Goal: Task Accomplishment & Management: Complete application form

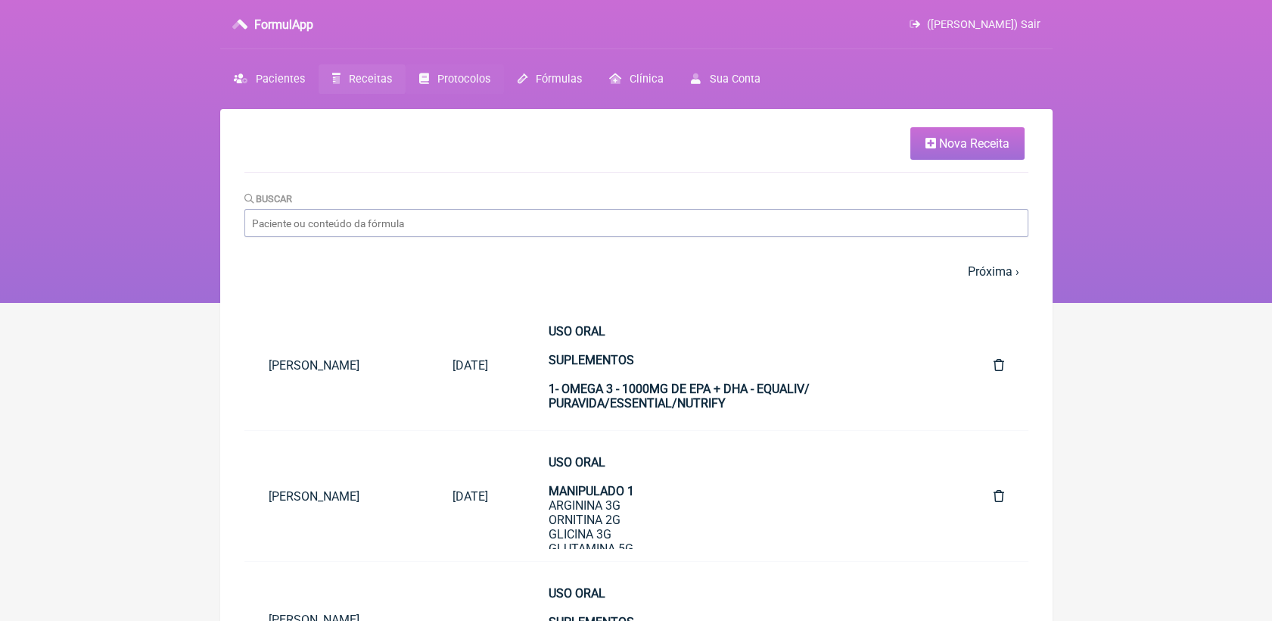
click at [477, 78] on span "Protocolos" at bounding box center [463, 79] width 53 height 13
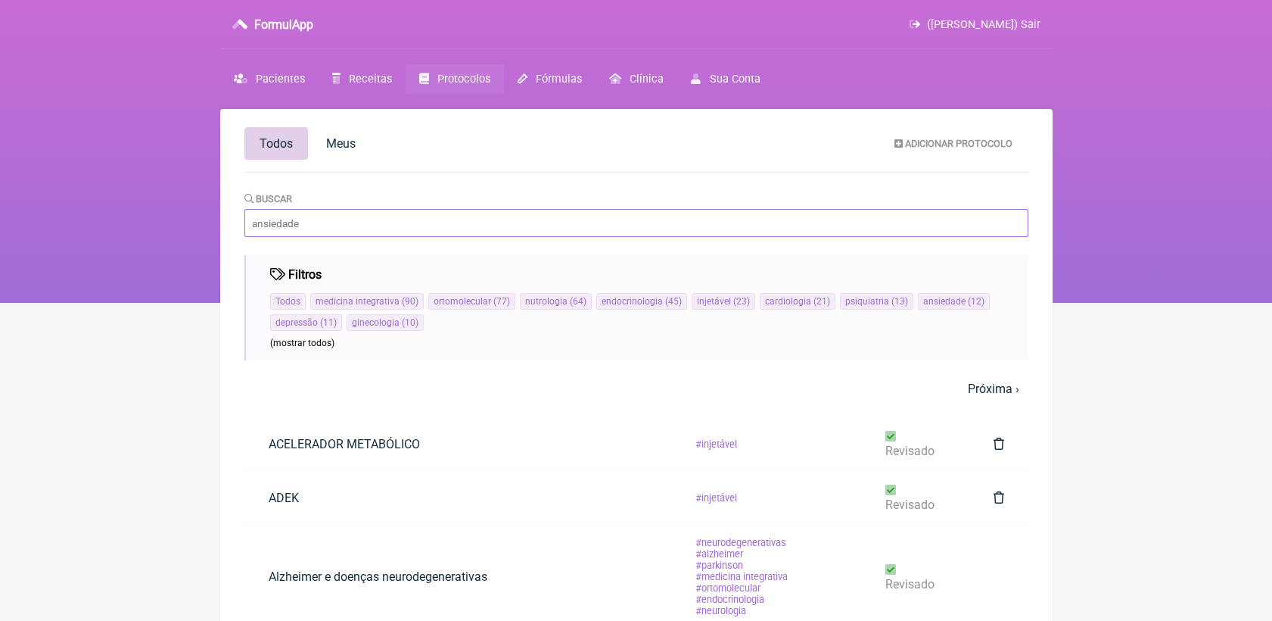
click at [345, 223] on input "Buscar" at bounding box center [636, 223] width 784 height 28
type input "exame"
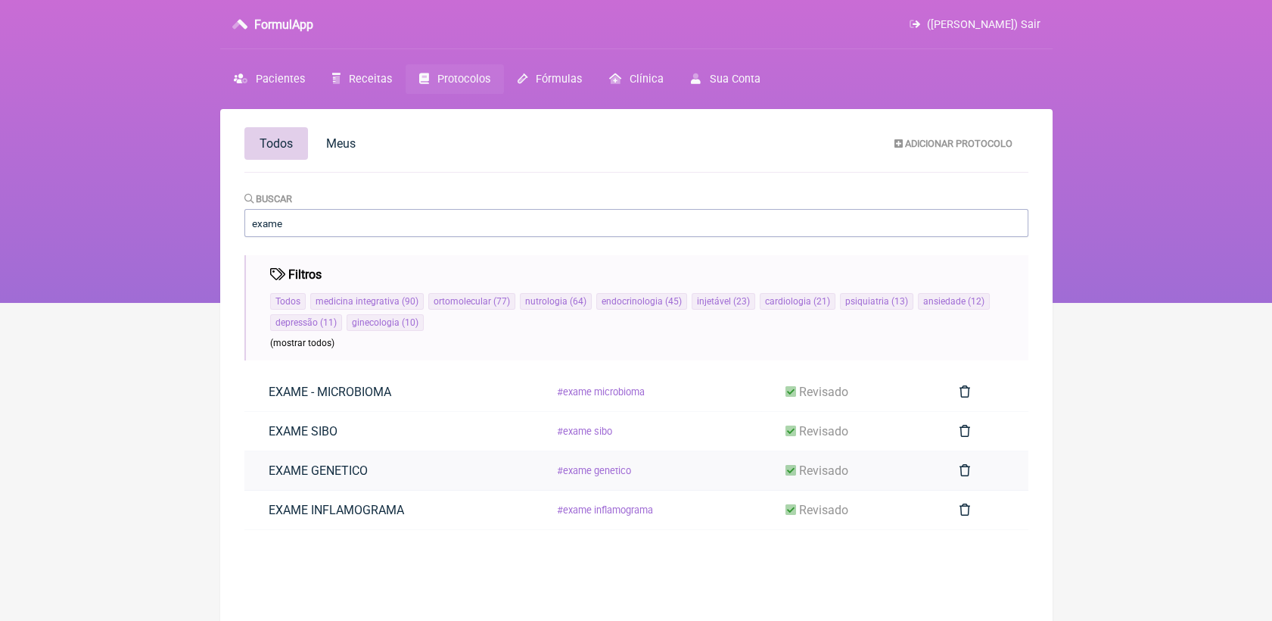
click at [380, 474] on link "EXAME GENETICO" at bounding box center [318, 470] width 148 height 39
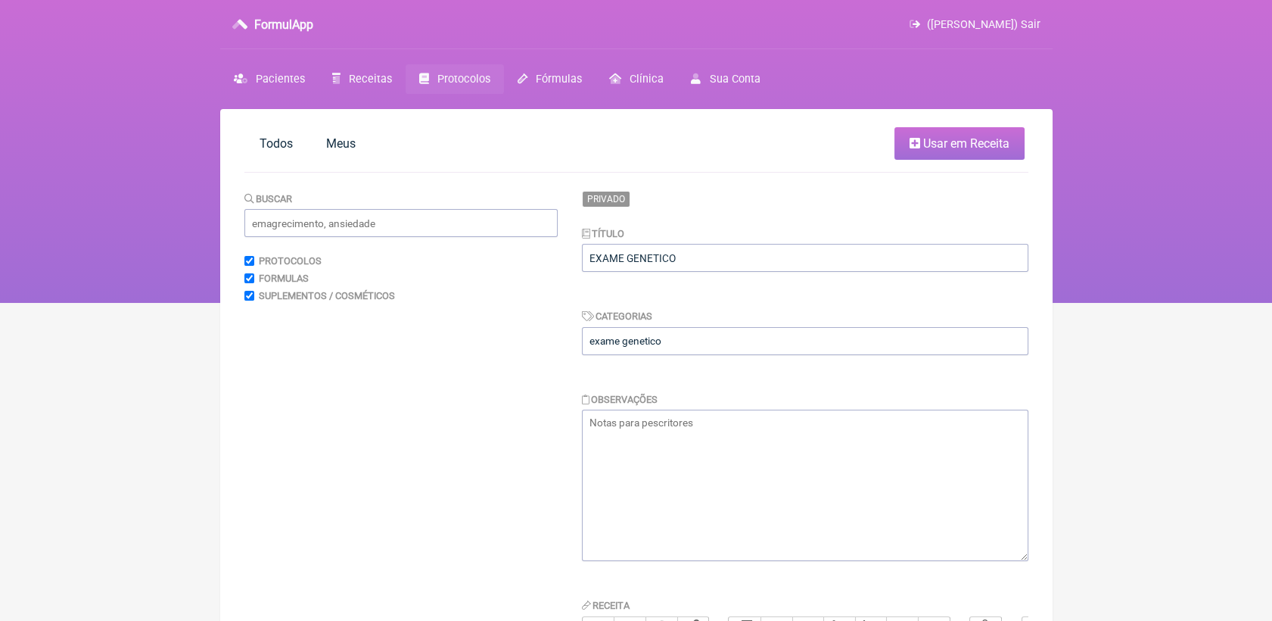
click at [941, 138] on span "Usar em Receita" at bounding box center [966, 143] width 86 height 14
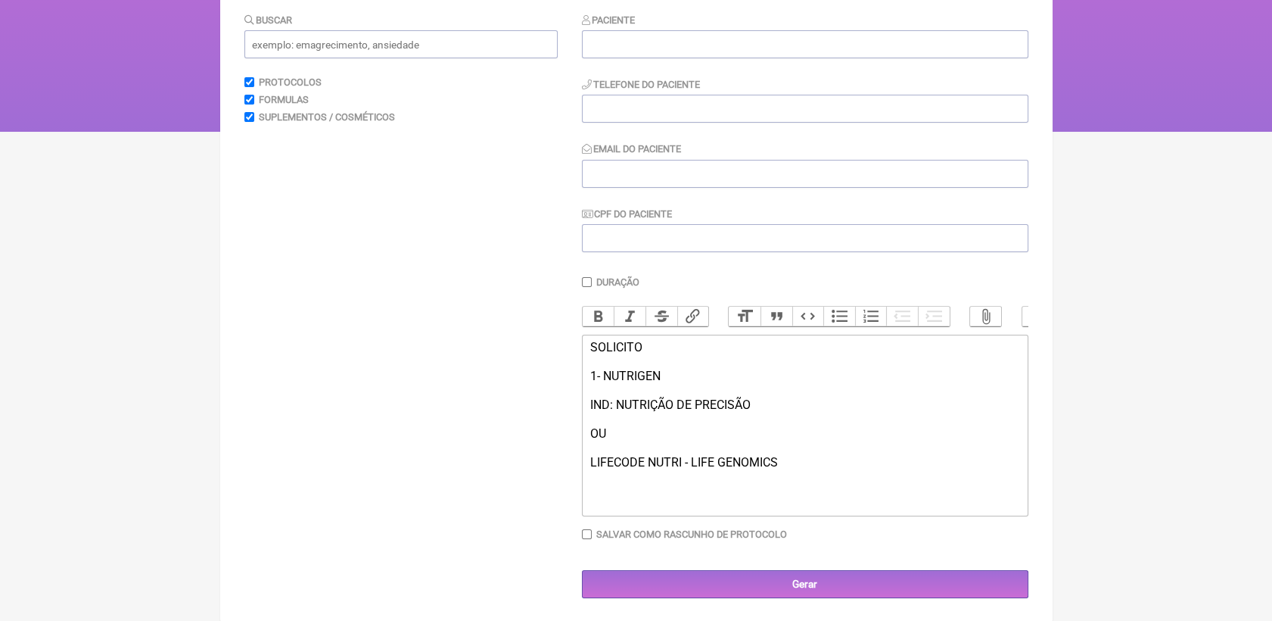
scroll to position [190, 0]
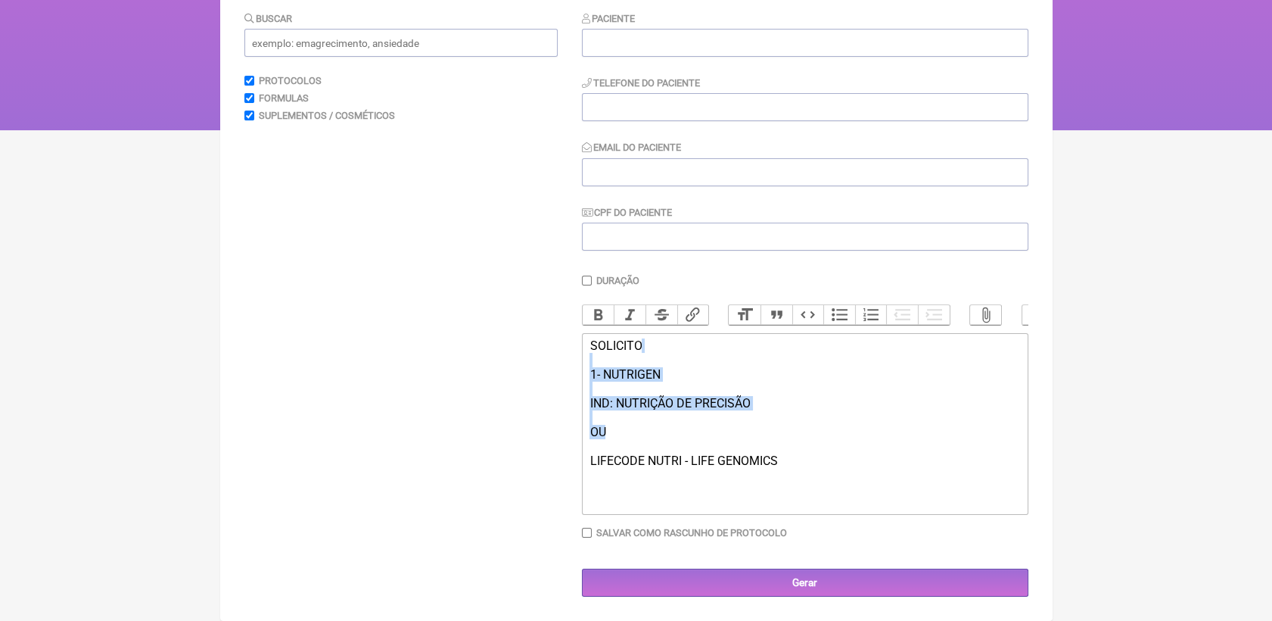
drag, startPoint x: 603, startPoint y: 366, endPoint x: 649, endPoint y: 431, distance: 78.7
click at [649, 431] on div "SOLICITO 1- NUTRIGEN IND: NUTRIÇÃO DE PRECISÃO OU LIFECODE NUTRI - LIFE GENOMICS" at bounding box center [805, 417] width 430 height 158
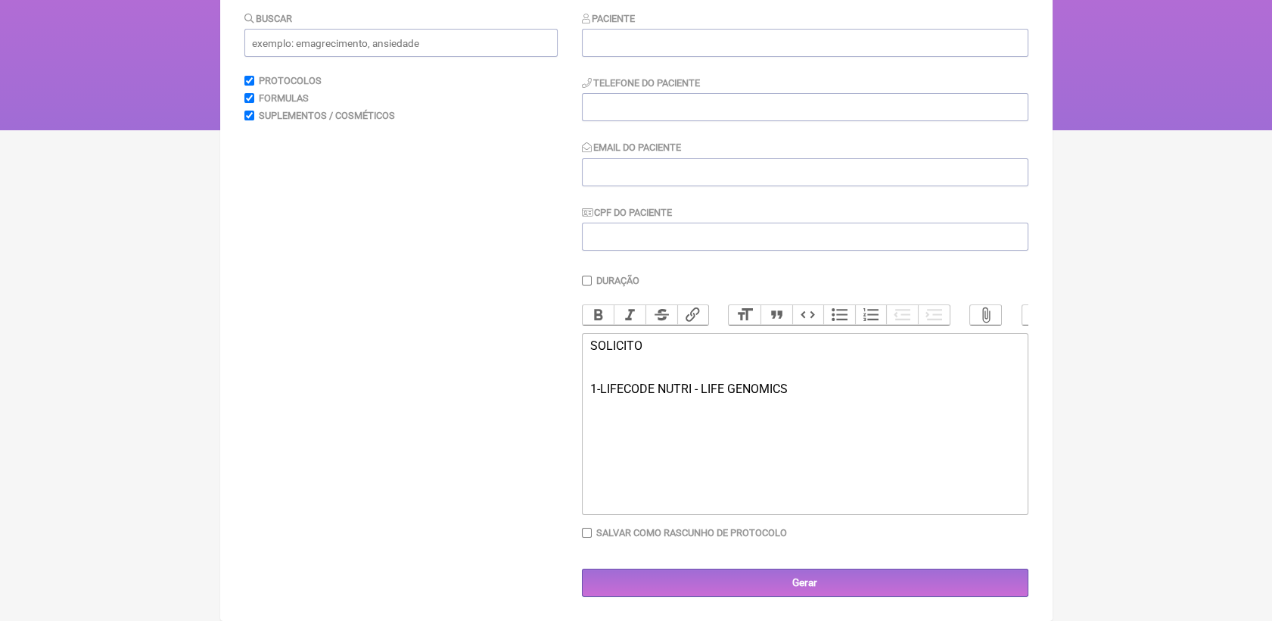
type trix-editor "<div>SOLICITO<br><br><br>1- LIFECODE NUTRI - LIFE GENOMICS<br><br><br></div>"
click at [650, 431] on trix-editor "SOLICITO 1- LIFECODE NUTRI - LIFE GENOMICS" at bounding box center [805, 424] width 447 height 182
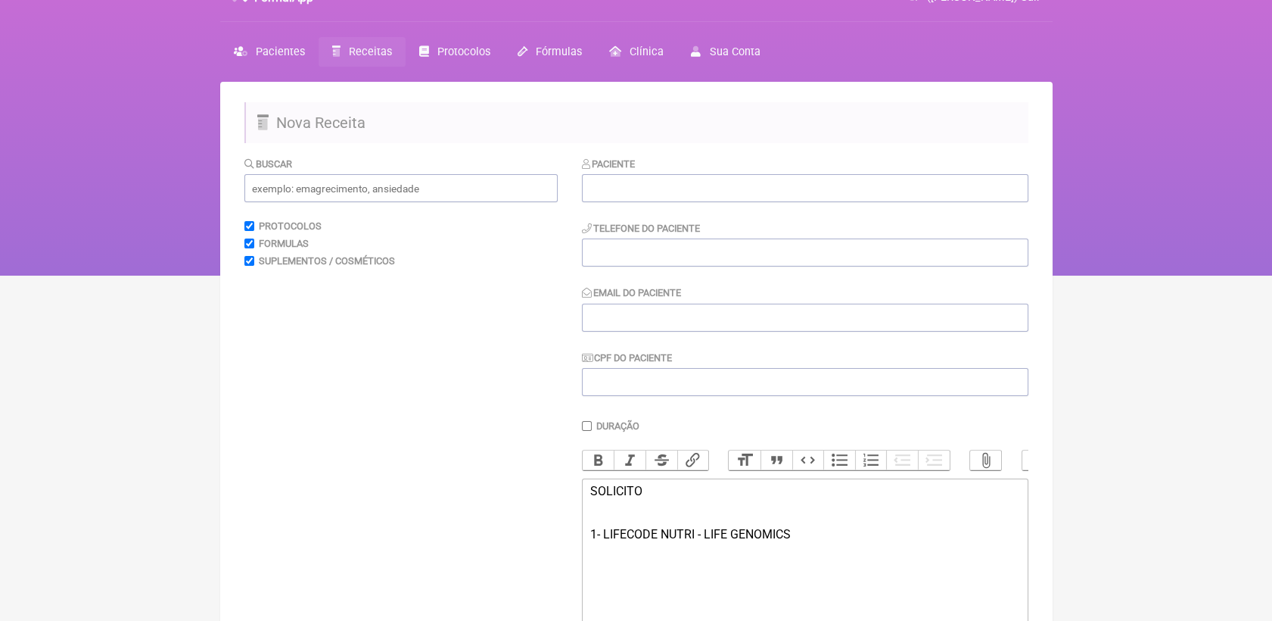
scroll to position [0, 0]
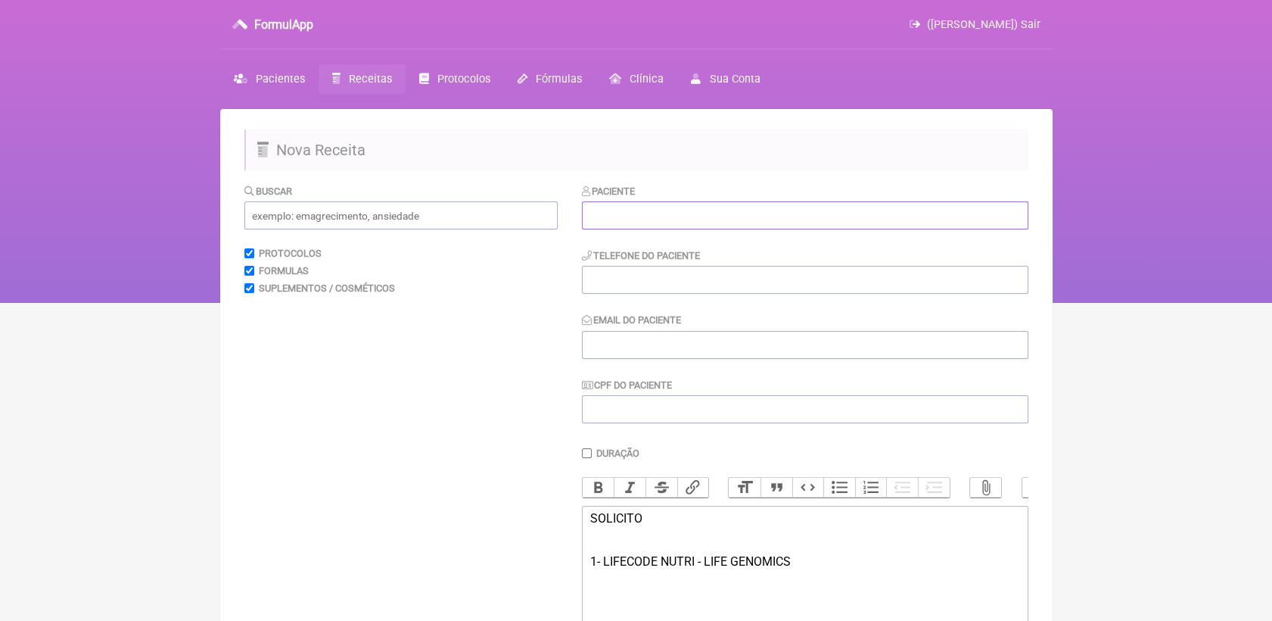
click at [593, 209] on input "text" at bounding box center [805, 215] width 447 height 28
paste input "[PERSON_NAME]"
type input "[PERSON_NAME]"
click at [672, 280] on input "tel" at bounding box center [805, 280] width 447 height 28
paste input "21 99699-5257"
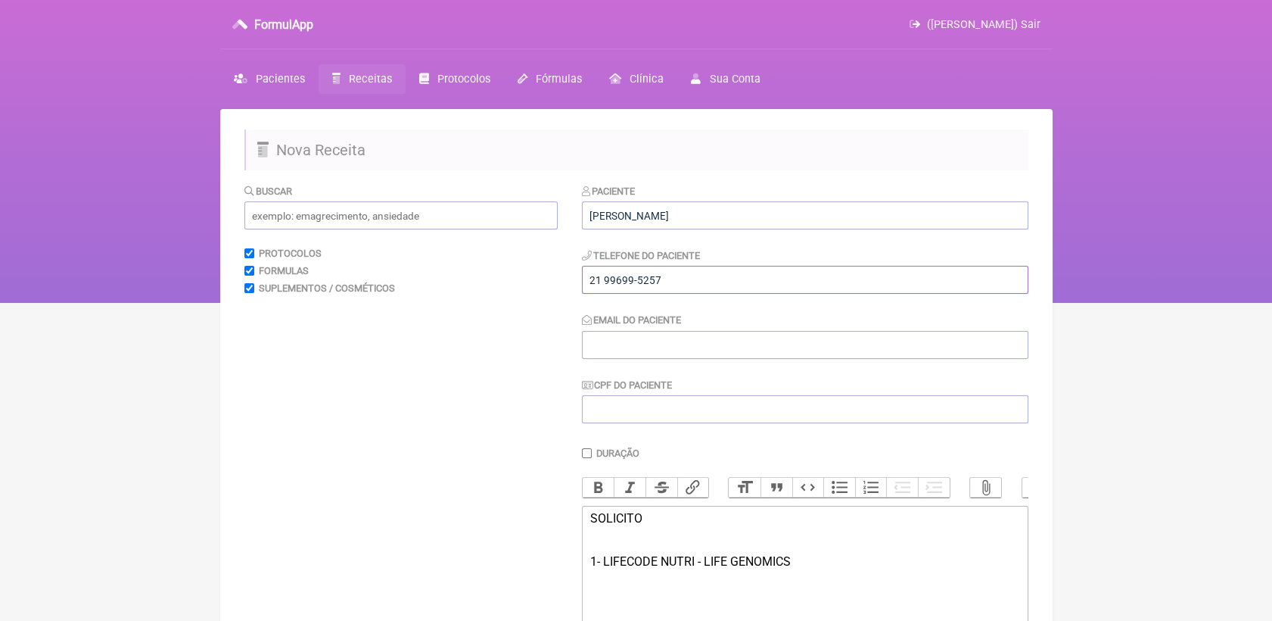
type input "21 99699-5257"
click at [649, 346] on input "Email do Paciente" at bounding box center [805, 345] width 447 height 28
paste input "[PERSON_NAME][EMAIL_ADDRESS][DOMAIN_NAME]"
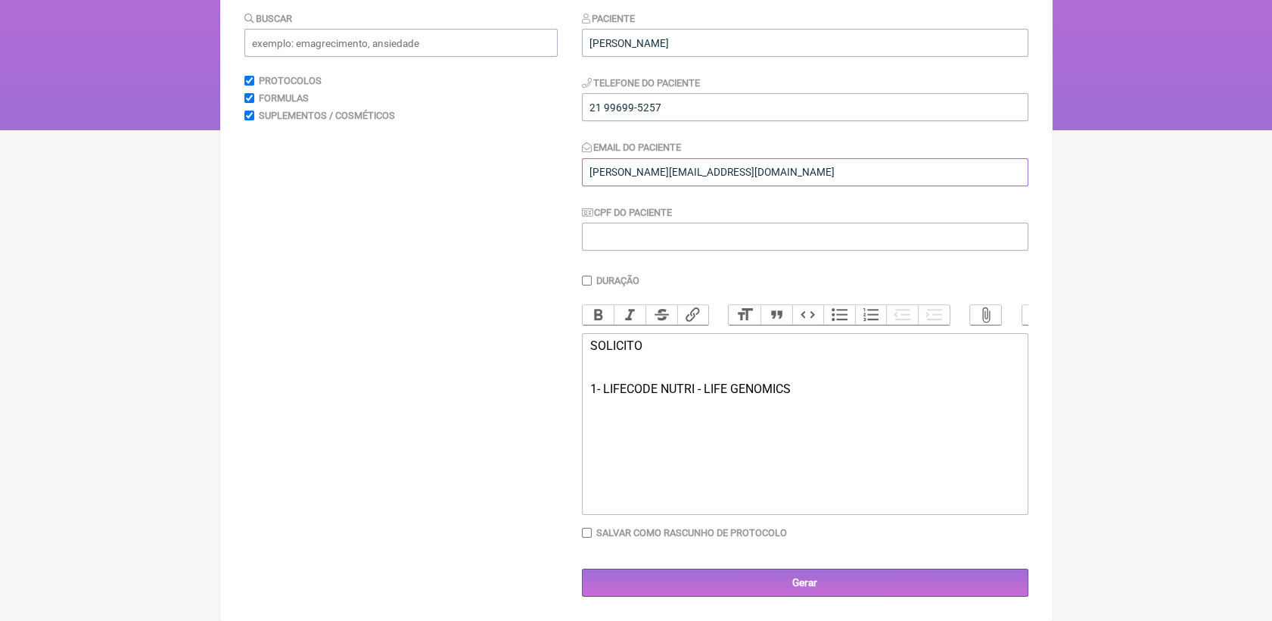
scroll to position [190, 0]
type input "[PERSON_NAME][EMAIL_ADDRESS][DOMAIN_NAME]"
click at [752, 428] on trix-editor "SOLICITO 1- LIFECODE NUTRI - LIFE GENOMICS" at bounding box center [805, 424] width 447 height 182
type trix-editor "<div>SOLICITO<br><br><br>1- LIFECODE NUTRI - LIFE GENOMICS<br><br>indicação: nu…"
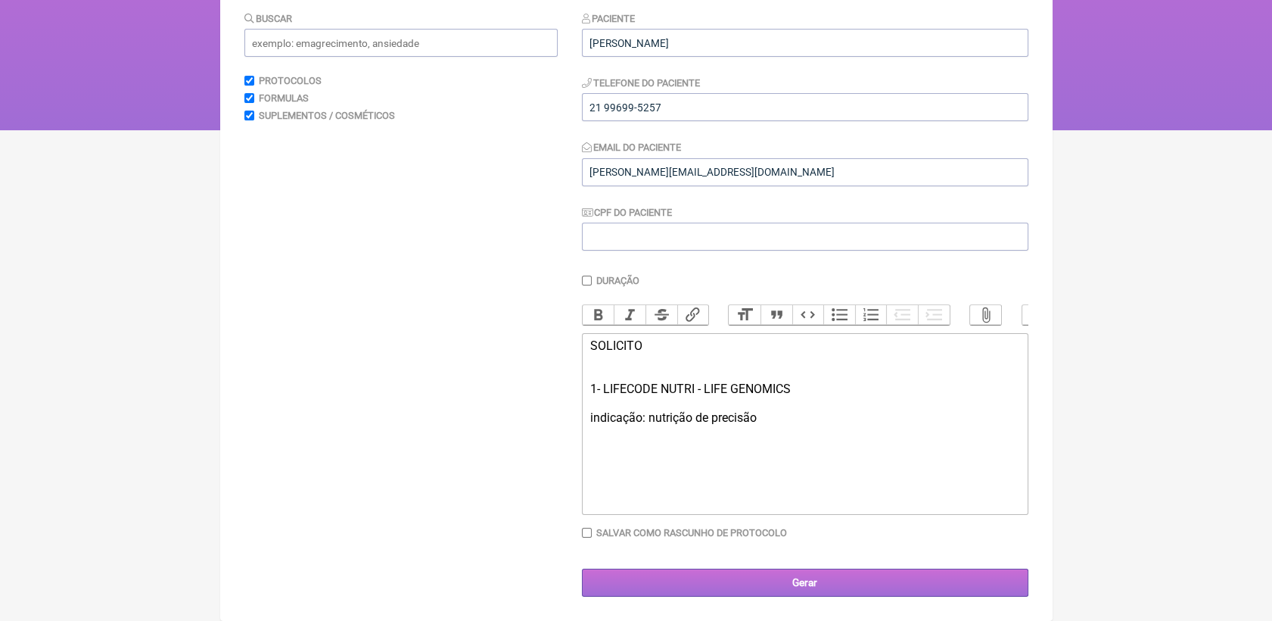
click at [767, 584] on input "Gerar" at bounding box center [805, 582] width 447 height 28
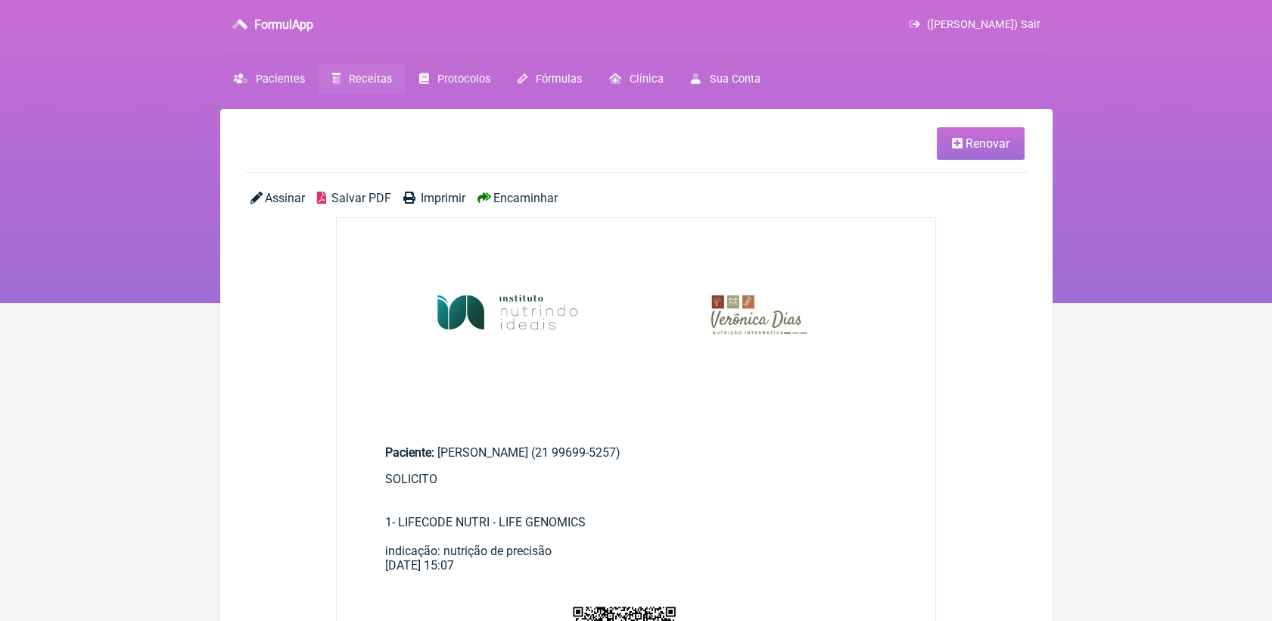
click at [364, 199] on span "Salvar PDF" at bounding box center [361, 198] width 60 height 14
click at [359, 195] on span "Salvar PDF" at bounding box center [361, 198] width 60 height 14
click at [930, 319] on img at bounding box center [636, 318] width 599 height 200
click at [986, 148] on span "Renovar" at bounding box center [988, 143] width 44 height 14
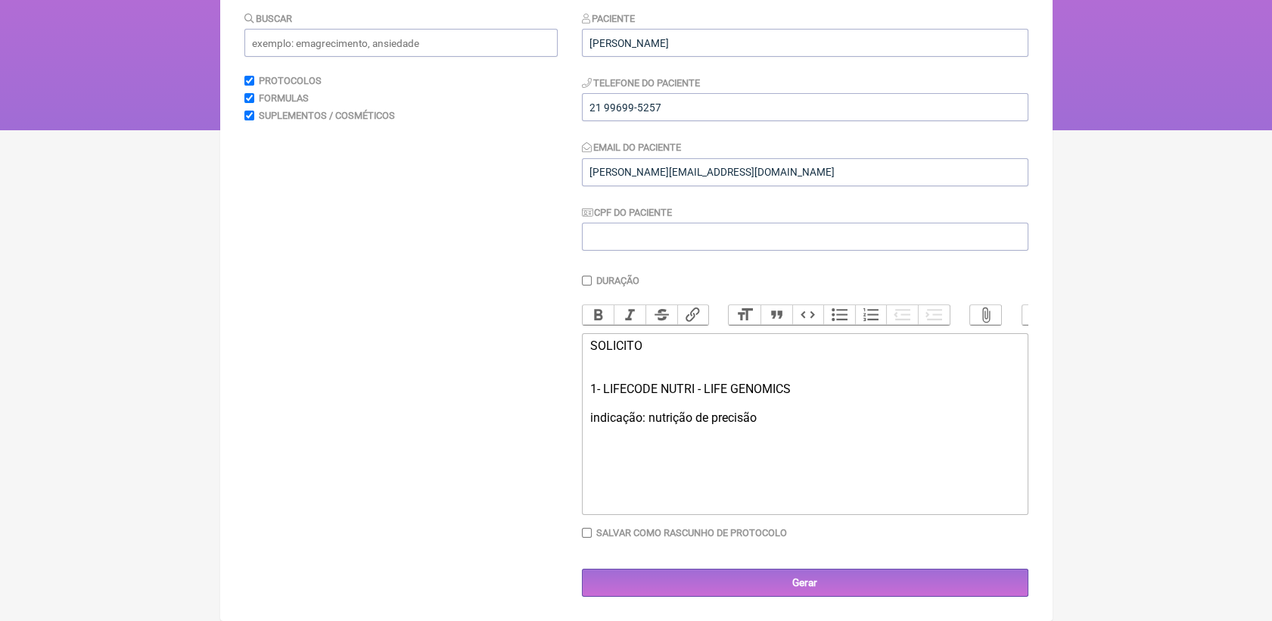
scroll to position [190, 0]
drag, startPoint x: 587, startPoint y: 345, endPoint x: 784, endPoint y: 425, distance: 213.2
click at [784, 425] on trix-editor "SOLICITO 1- LIFECODE NUTRI - LIFE GENOMICS indicação: nutrição de precisão" at bounding box center [805, 424] width 447 height 182
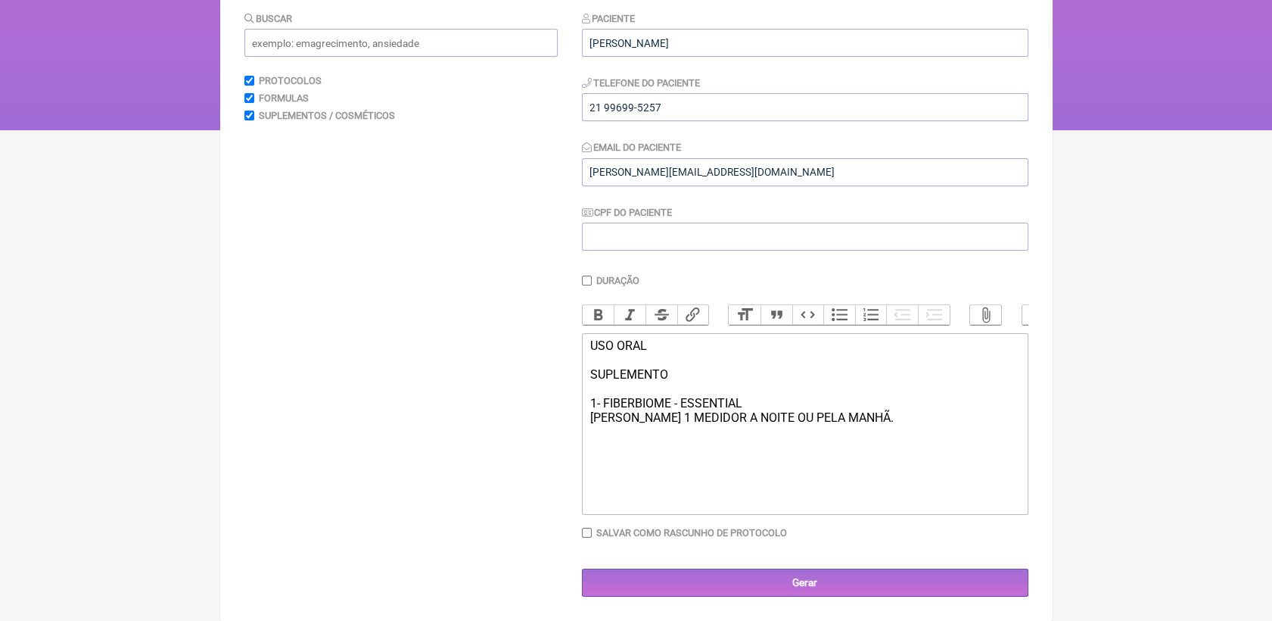
type trix-editor "<div>USO ORAL<br><br>SUPLEMENTO<br><br>1- FIBERBIOME - ESSENTIAL&nbsp;<br>[PERS…"
click at [814, 578] on input "Gerar" at bounding box center [805, 582] width 447 height 28
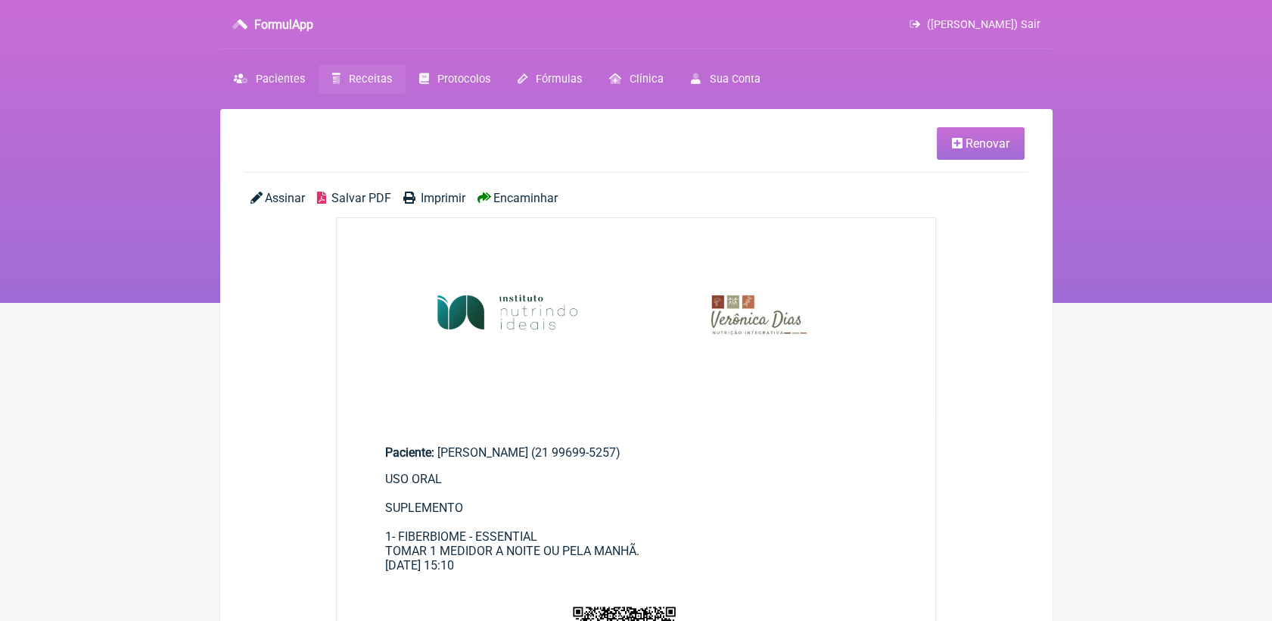
click at [353, 197] on span "Salvar PDF" at bounding box center [361, 198] width 60 height 14
